Goal: Information Seeking & Learning: Learn about a topic

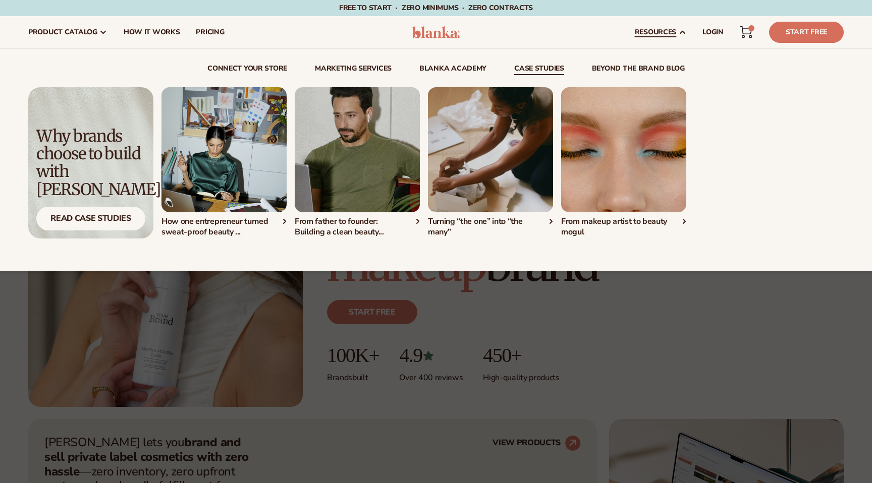
click at [556, 68] on link "case studies" at bounding box center [539, 70] width 50 height 10
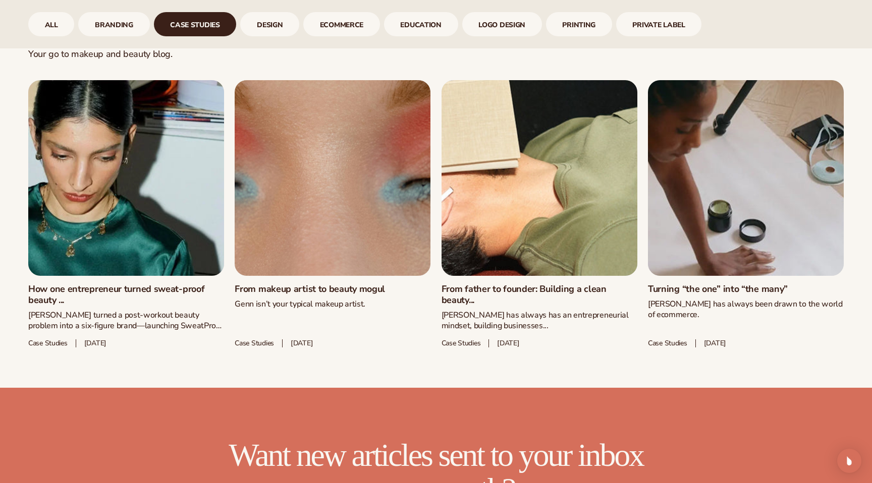
scroll to position [576, 0]
